Goal: Task Accomplishment & Management: Complete application form

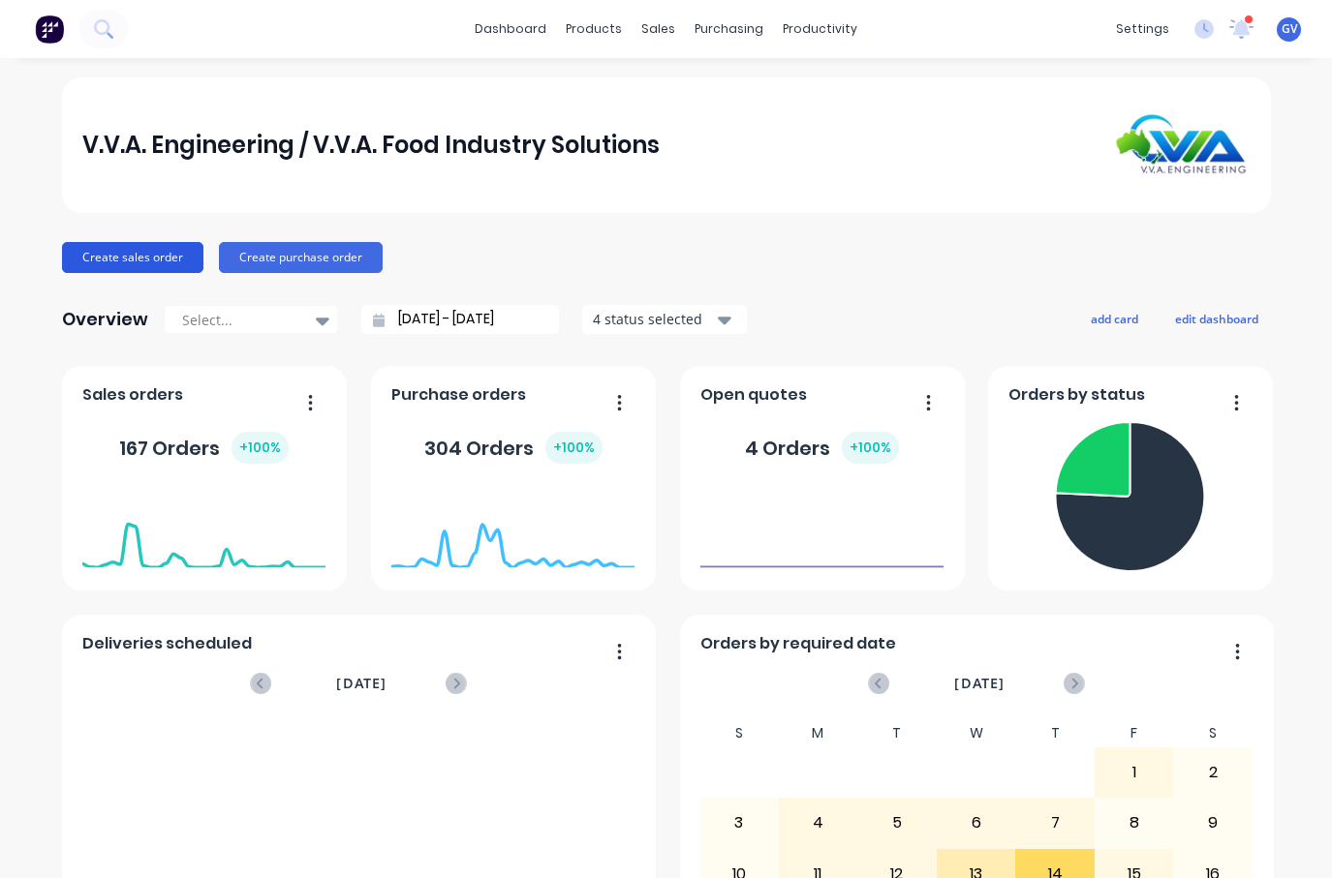
click at [139, 260] on button "Create sales order" at bounding box center [132, 257] width 141 height 31
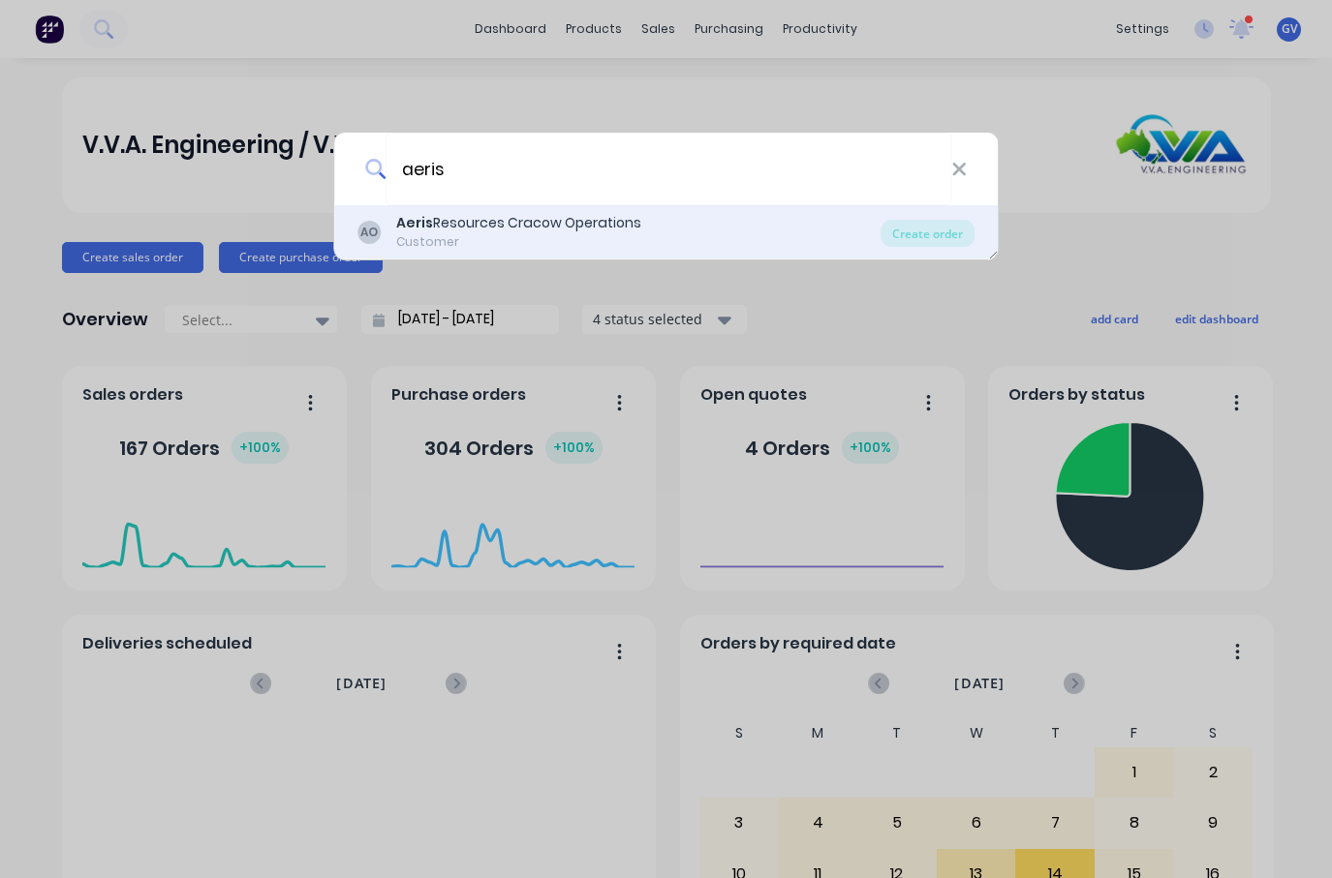
type input "aeris"
click at [474, 224] on div "Aeris Resources Cracow Operations" at bounding box center [518, 223] width 245 height 20
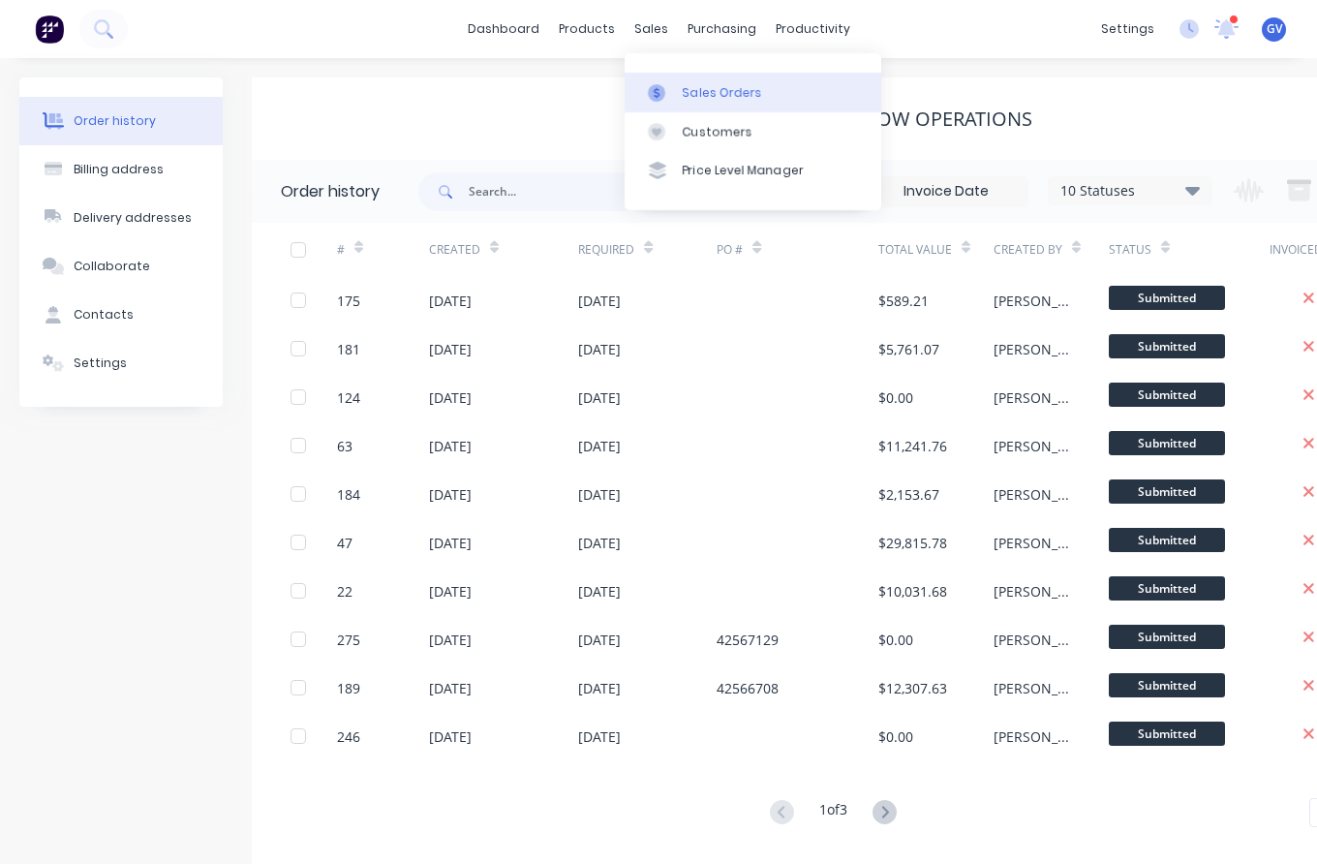
click at [711, 91] on div "Sales Orders" at bounding box center [722, 92] width 79 height 17
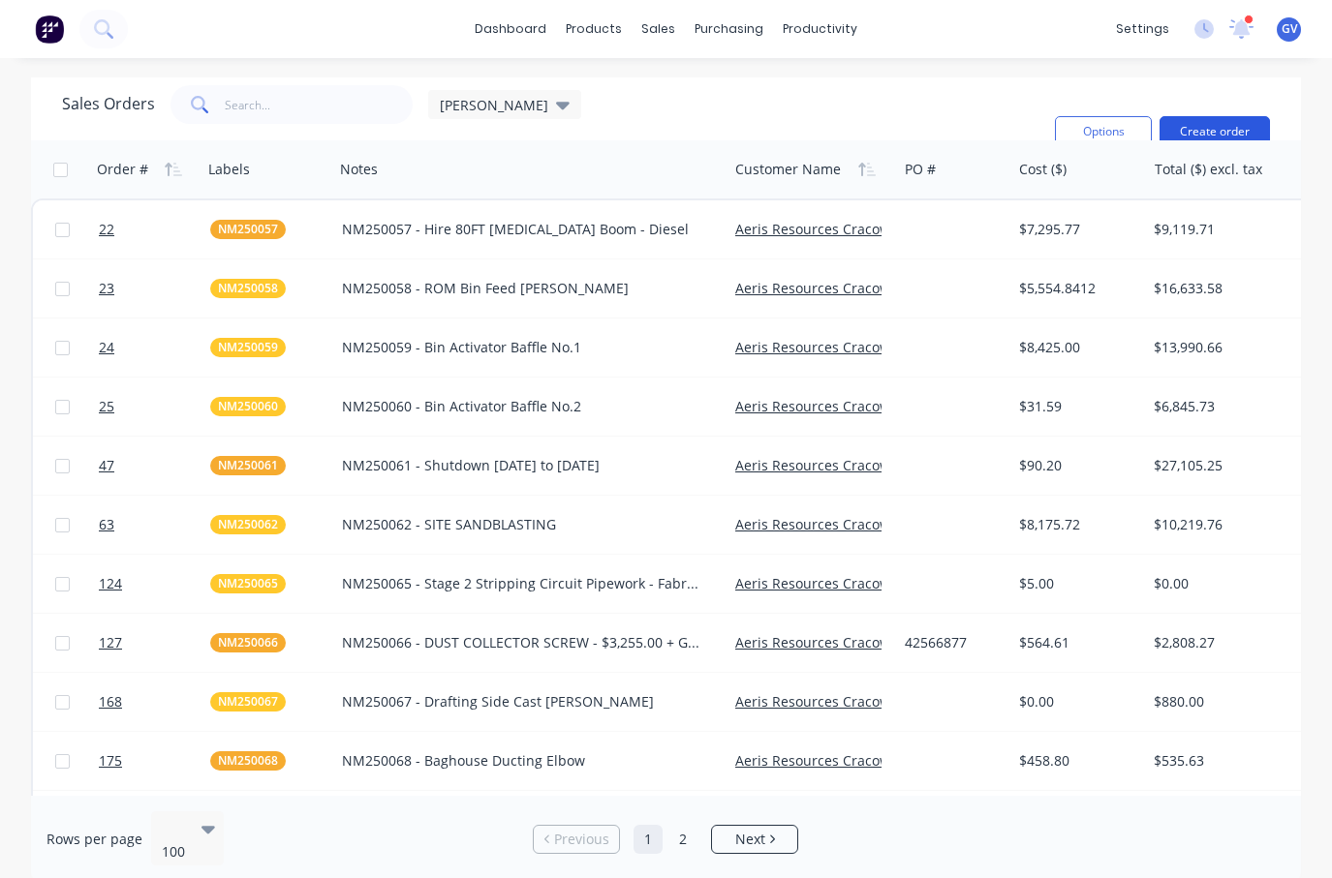
click at [1196, 127] on button "Create order" at bounding box center [1214, 131] width 110 height 31
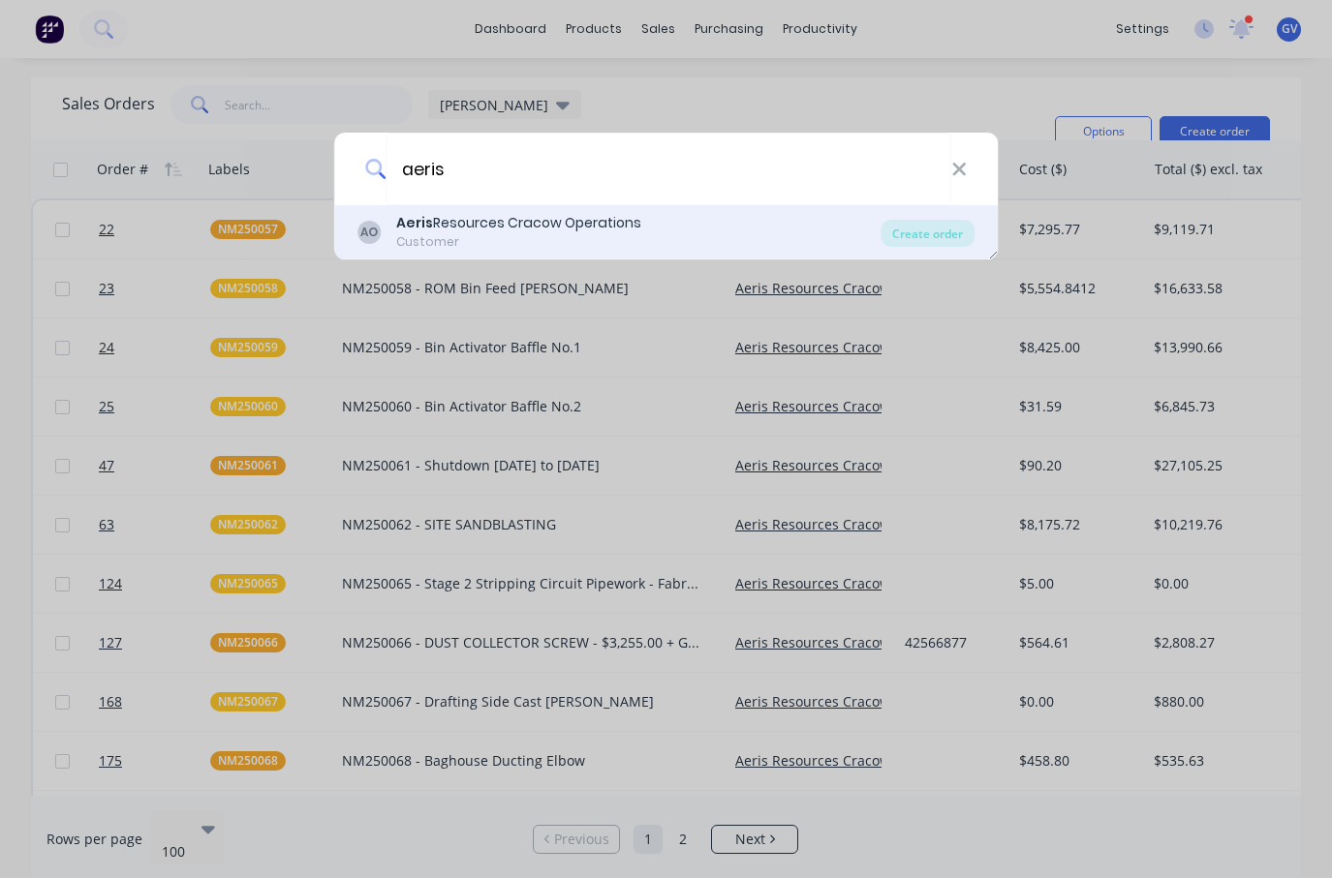
type input "aeris"
click at [456, 223] on div "Aeris Resources Cracow Operations" at bounding box center [518, 223] width 245 height 20
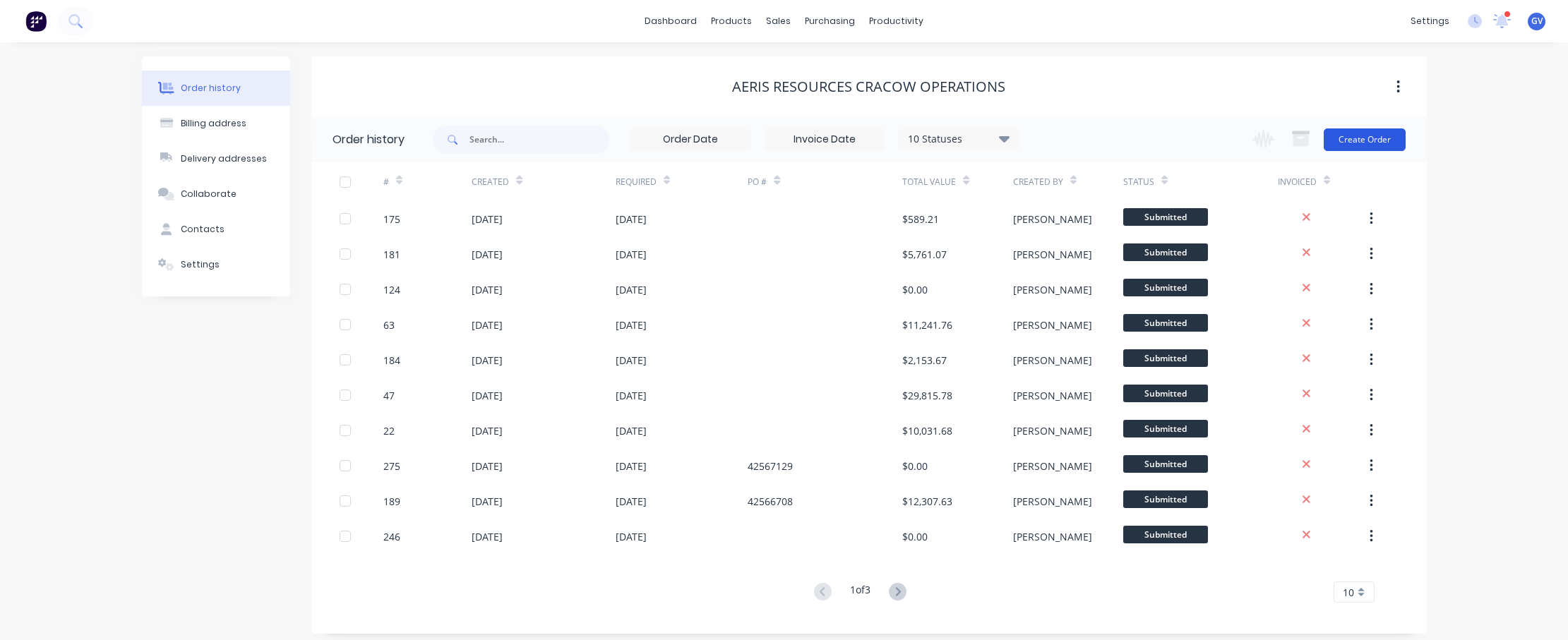
click at [970, 144] on button "Create Order" at bounding box center [1365, 139] width 82 height 23
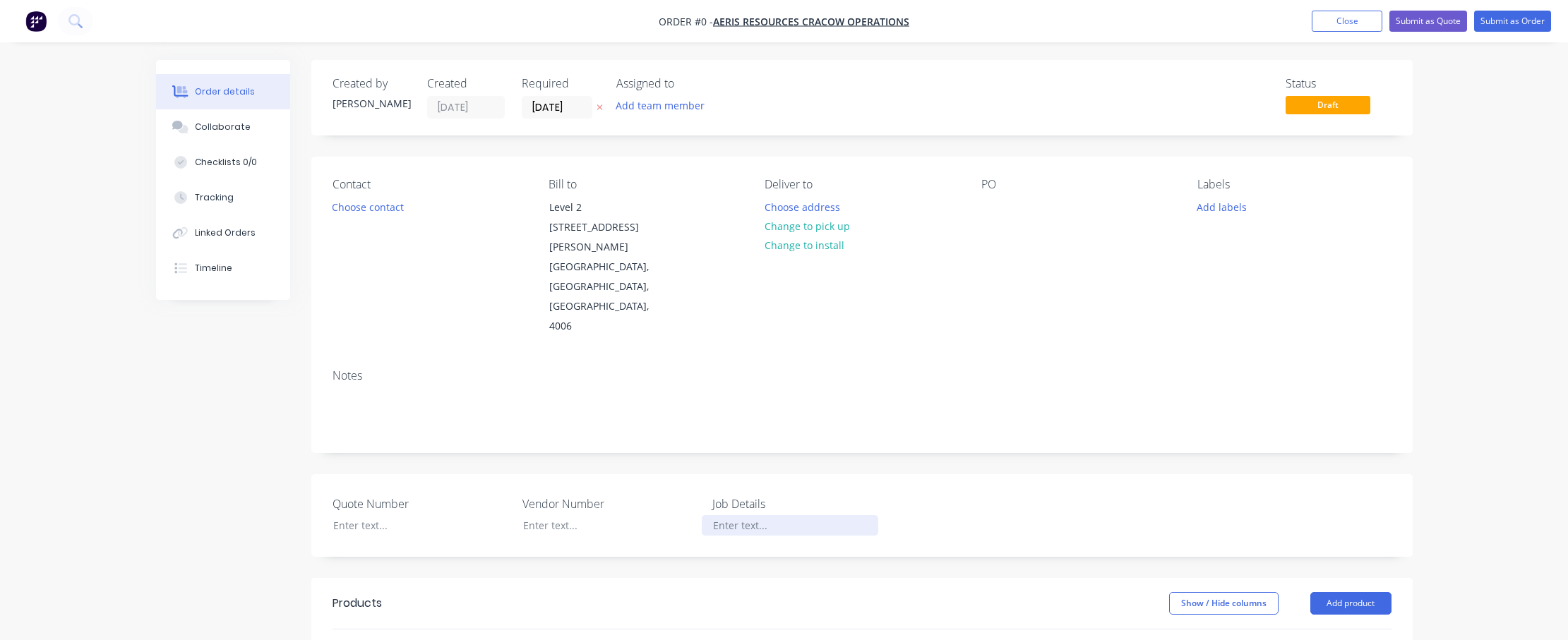
click at [749, 515] on div at bounding box center [790, 526] width 176 height 20
click at [752, 515] on div at bounding box center [790, 526] width 176 height 20
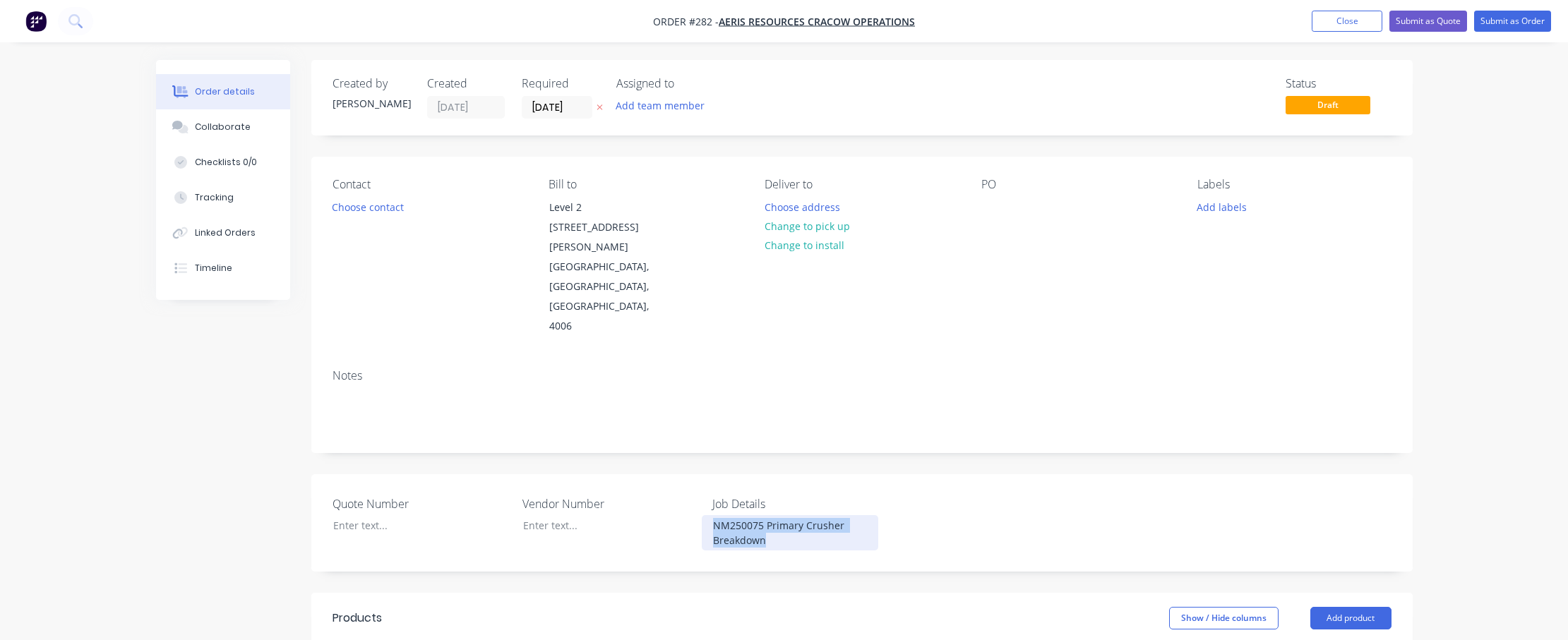
drag, startPoint x: 786, startPoint y: 502, endPoint x: 708, endPoint y: 483, distance: 80.3
click at [708, 515] on div "NM250075 Primary Crusher Breakdown" at bounding box center [790, 533] width 176 height 35
copy div "NM250075 Primary Crusher Breakdown"
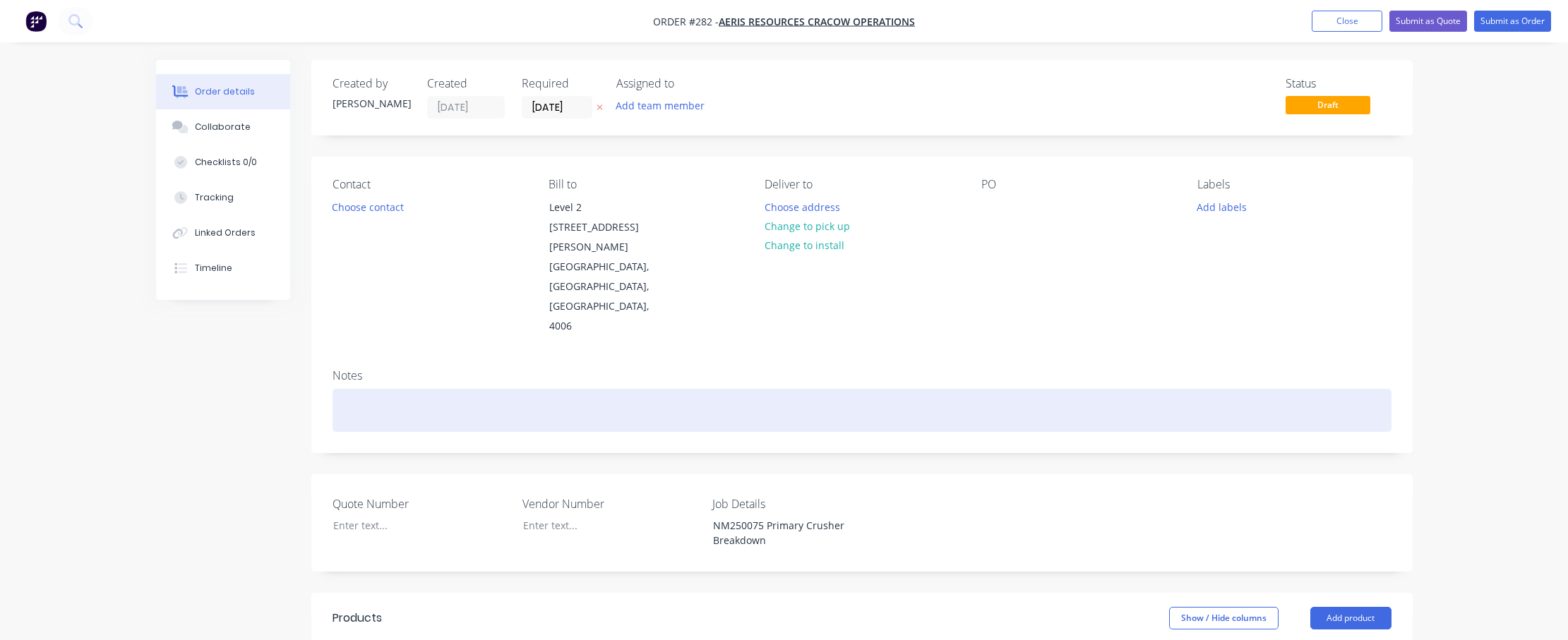
click at [370, 389] on div at bounding box center [862, 410] width 1059 height 43
paste div
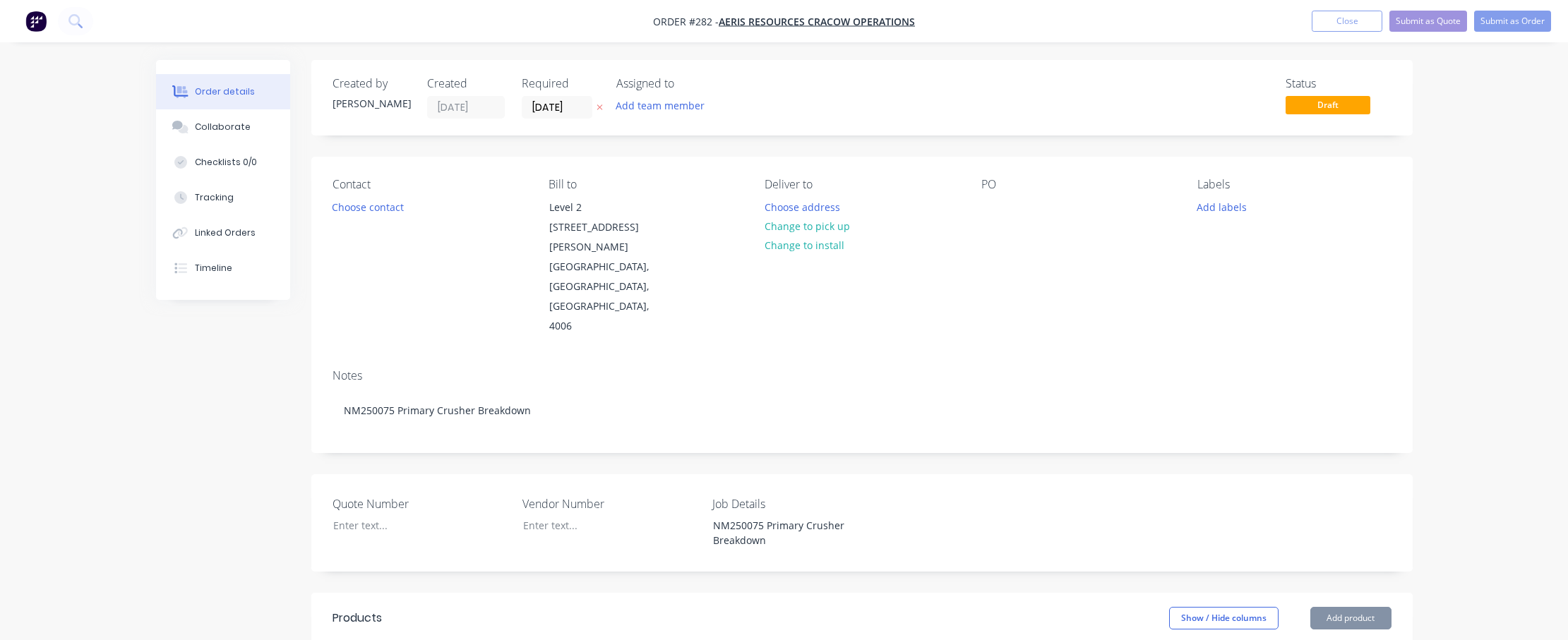
click at [880, 475] on div "Quote Number Vendor Number Job Details NM250075 Primary Crusher Breakdown" at bounding box center [862, 523] width 1101 height 98
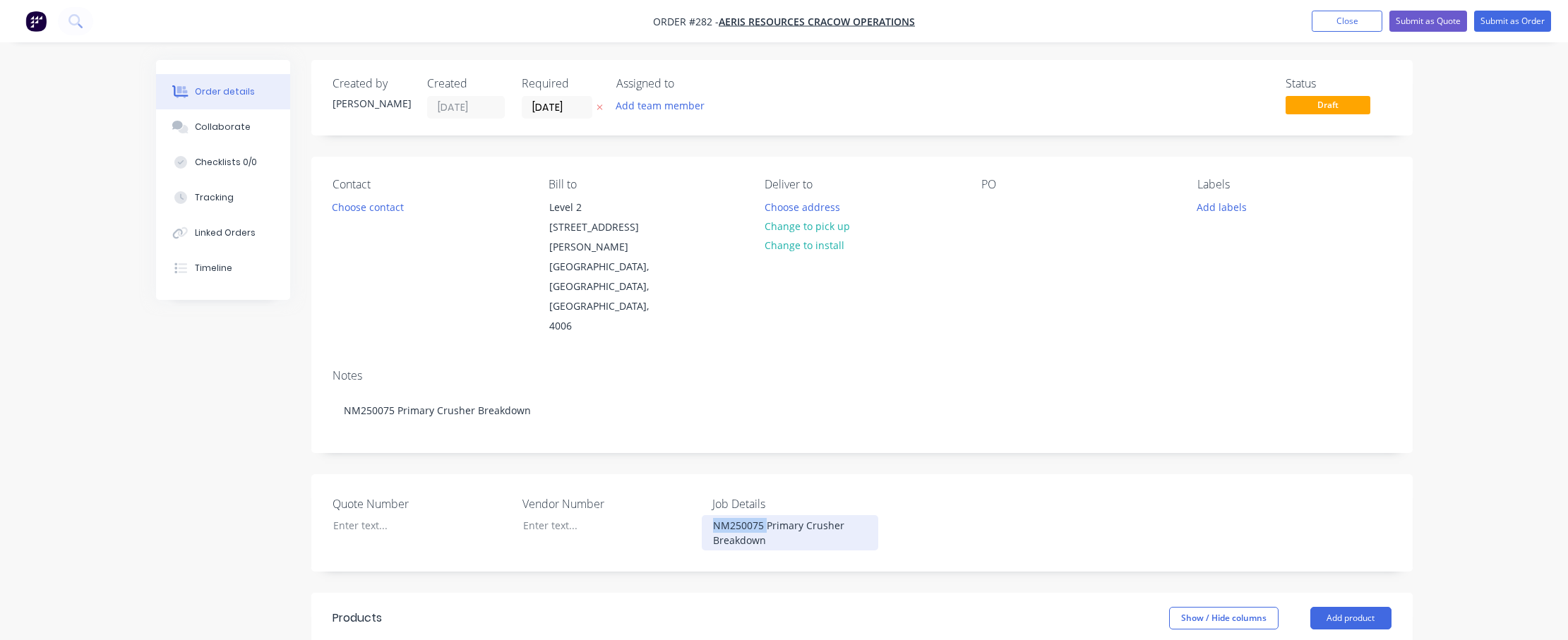
drag, startPoint x: 765, startPoint y: 486, endPoint x: 697, endPoint y: 482, distance: 68.1
click at [697, 482] on div "Quote Number Vendor Number Job Details NM250075 Primary Crusher Breakdown" at bounding box center [862, 523] width 1101 height 98
copy div "NM250075"
click at [970, 208] on button "Add labels" at bounding box center [1222, 206] width 65 height 19
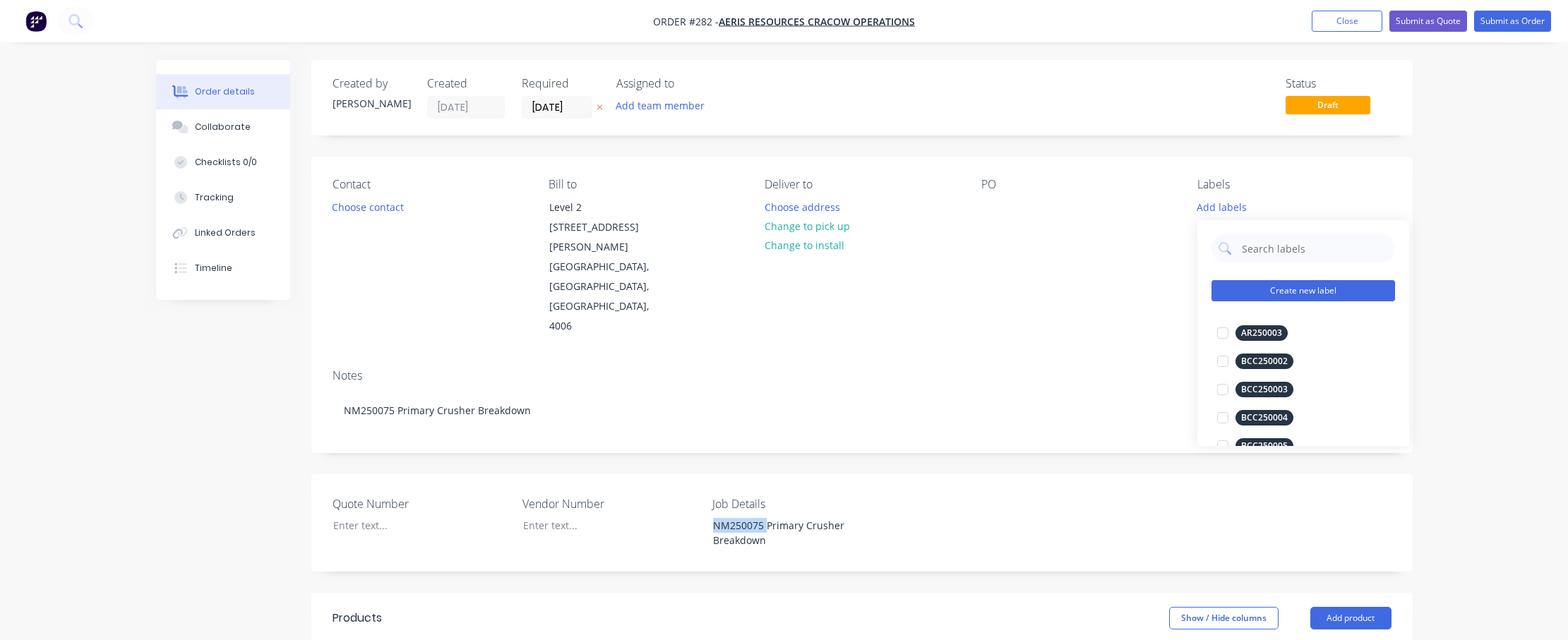
click at [970, 291] on button "Create new label" at bounding box center [1303, 290] width 184 height 21
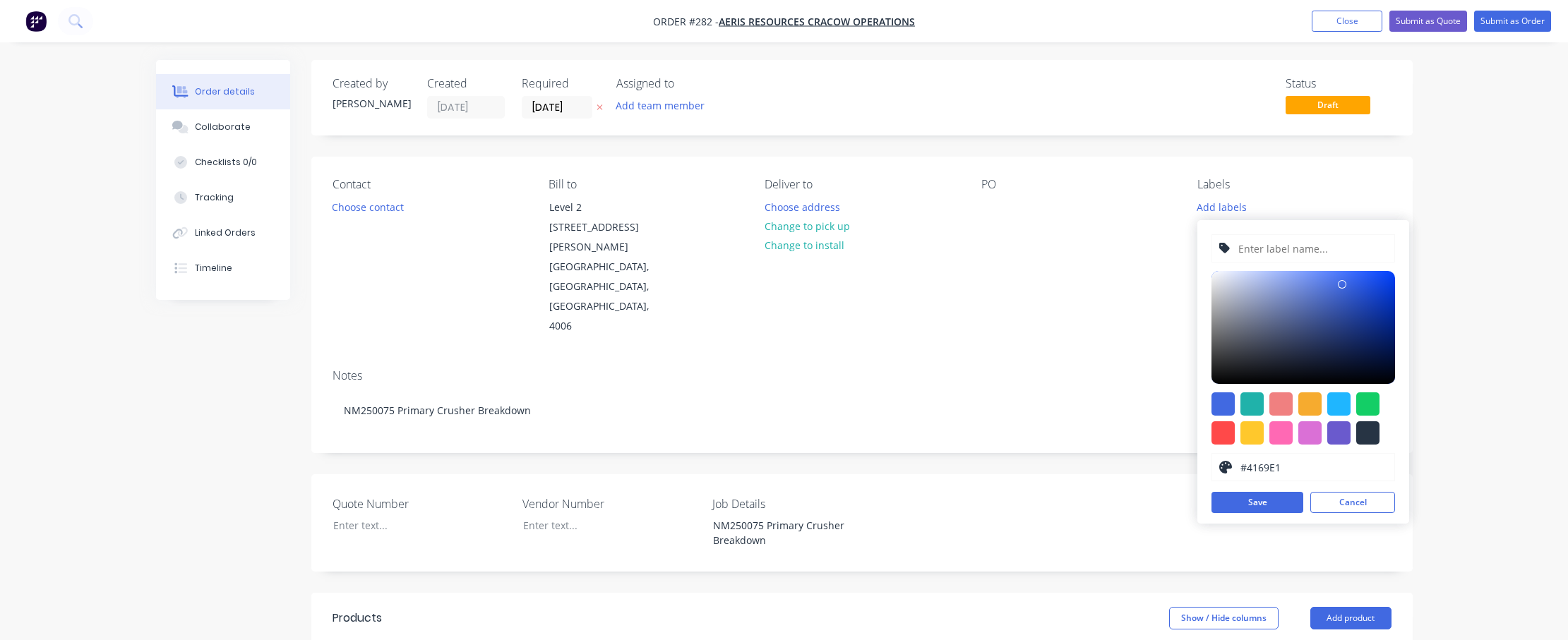
click at [970, 246] on input "text" at bounding box center [1312, 249] width 150 height 27
paste input "NM250075"
type input "NM250075"
click at [970, 402] on div at bounding box center [1310, 404] width 23 height 23
type input "#F6AB2F"
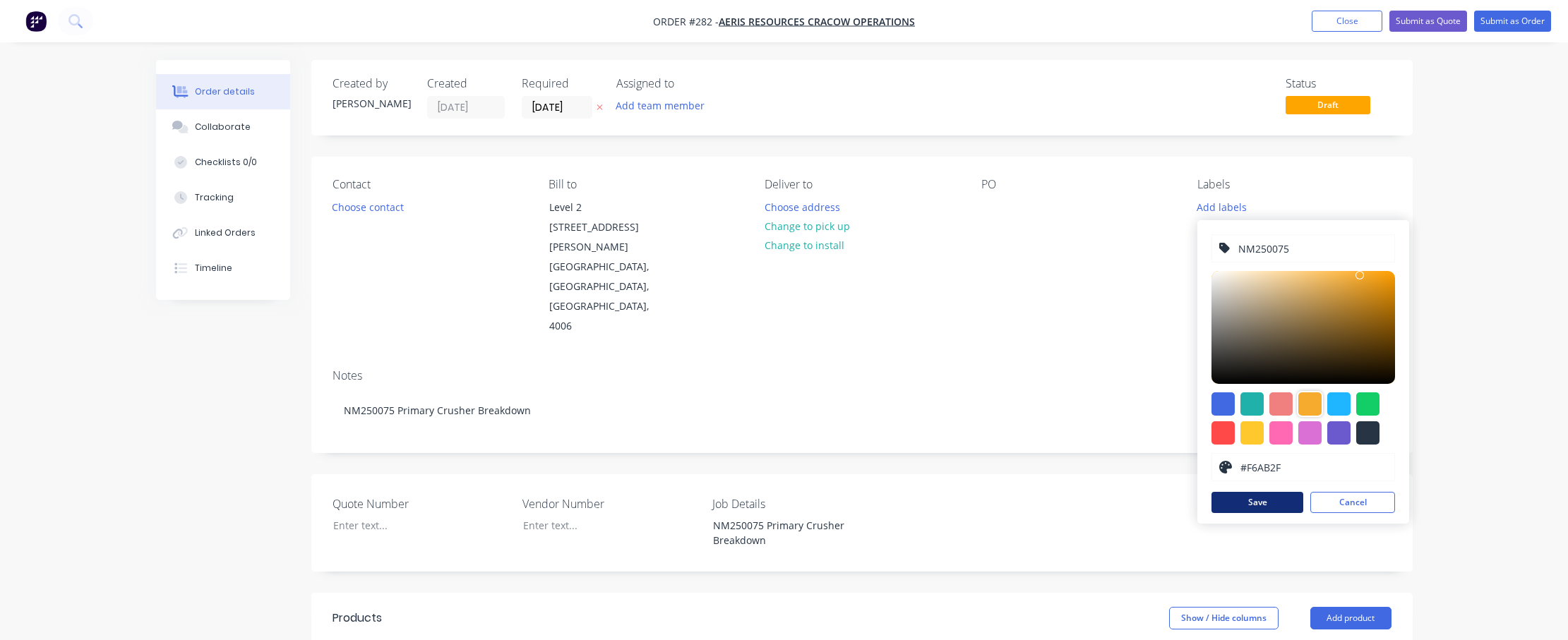
click at [970, 499] on button "Save" at bounding box center [1257, 502] width 92 height 21
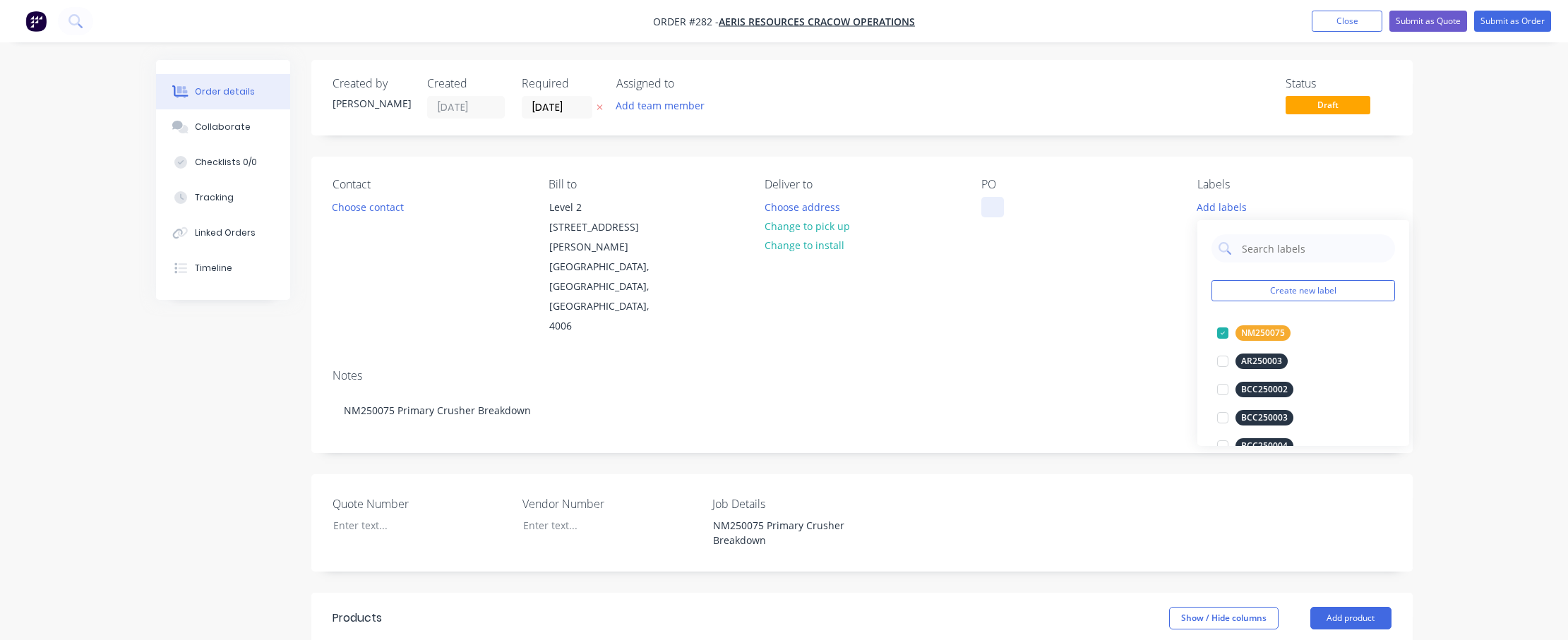
click at [970, 206] on div at bounding box center [992, 207] width 23 height 20
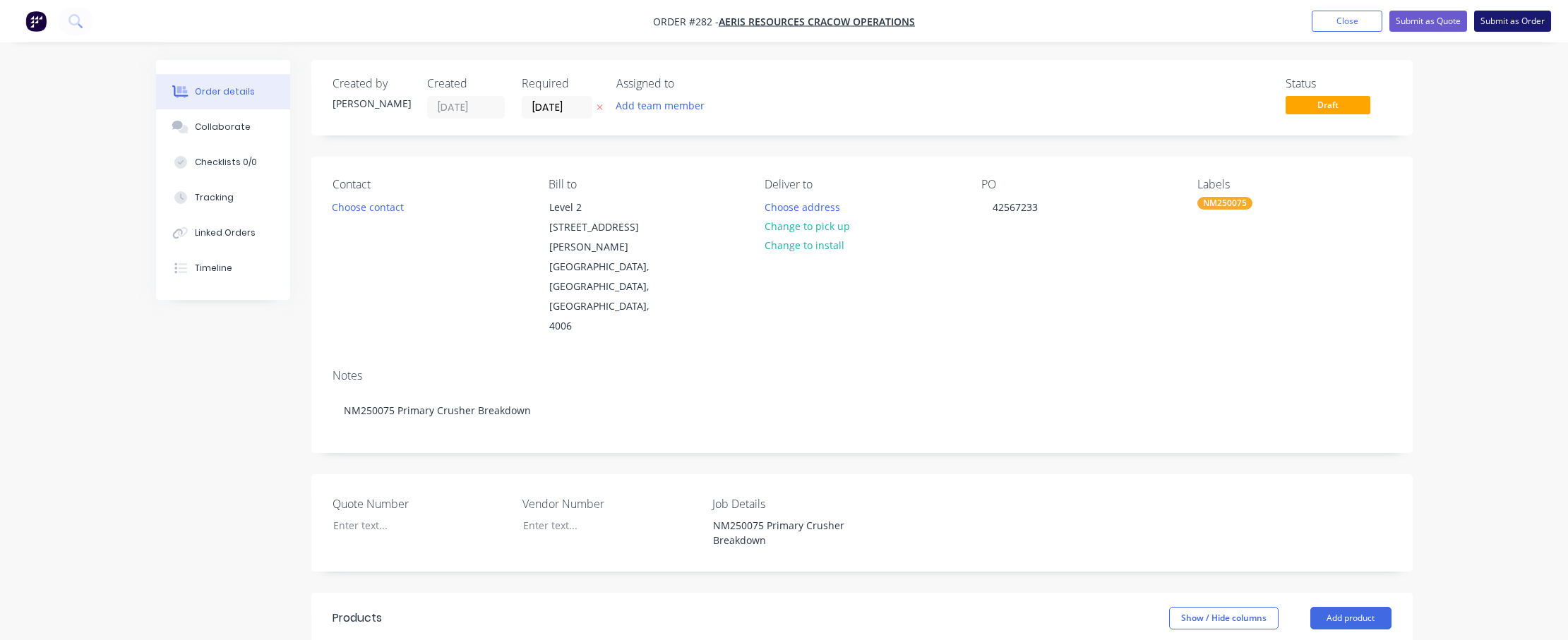
click at [970, 20] on button "Submit as Order" at bounding box center [1513, 21] width 77 height 21
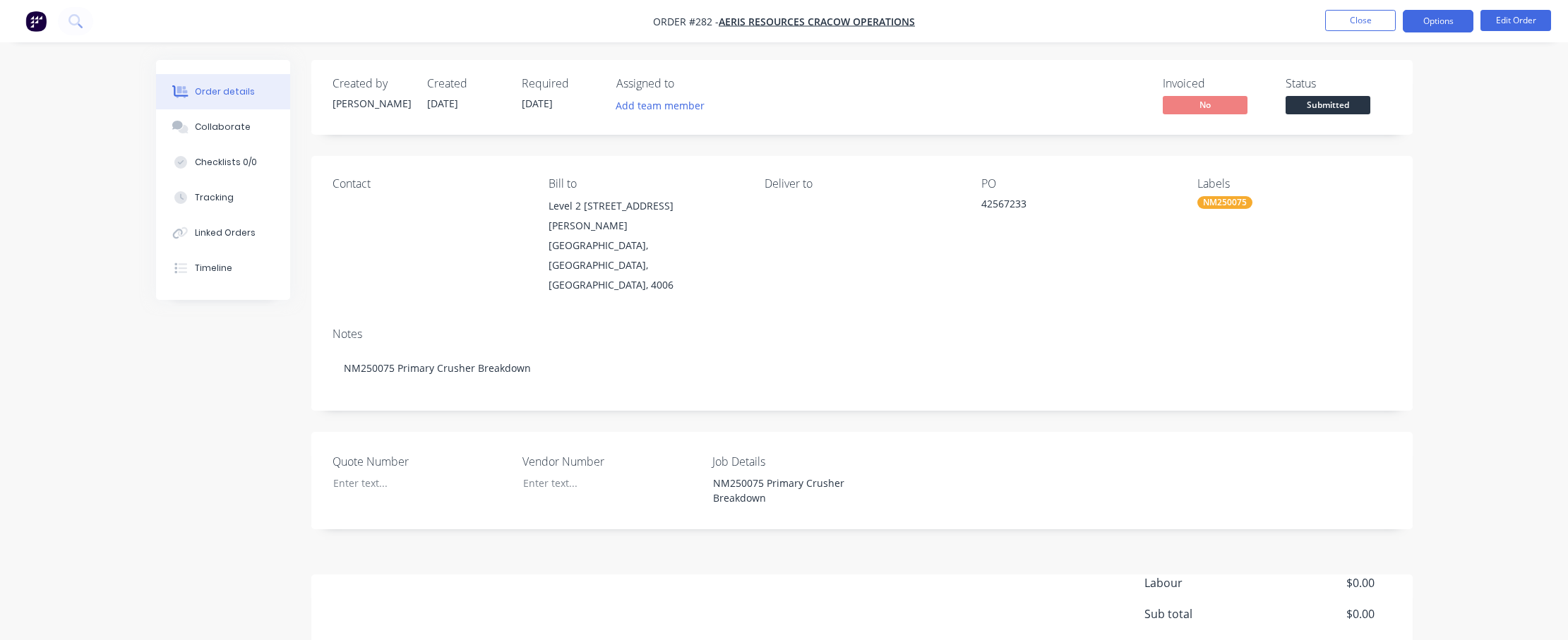
click at [970, 20] on button "Options" at bounding box center [1438, 21] width 71 height 23
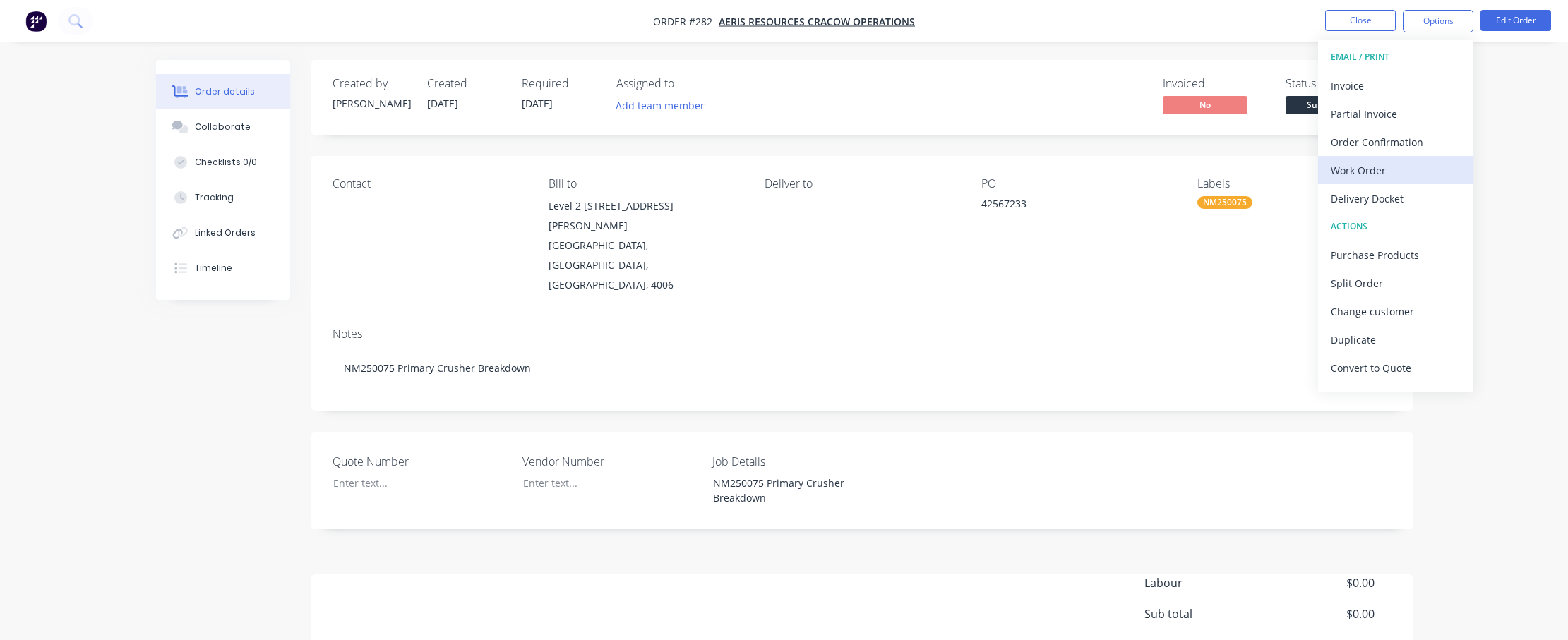
click at [970, 167] on div "Work Order" at bounding box center [1396, 171] width 130 height 20
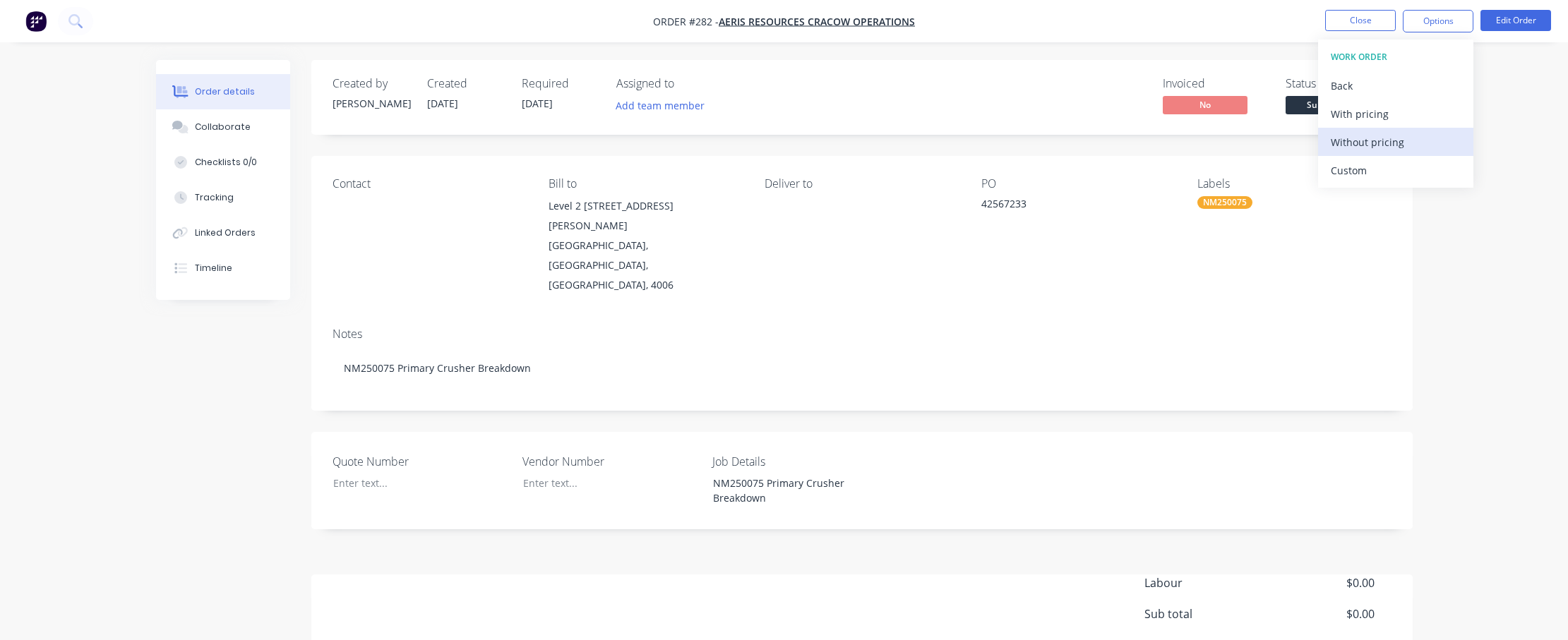
click at [970, 144] on div "Without pricing" at bounding box center [1396, 142] width 130 height 20
